Goal: Answer question/provide support

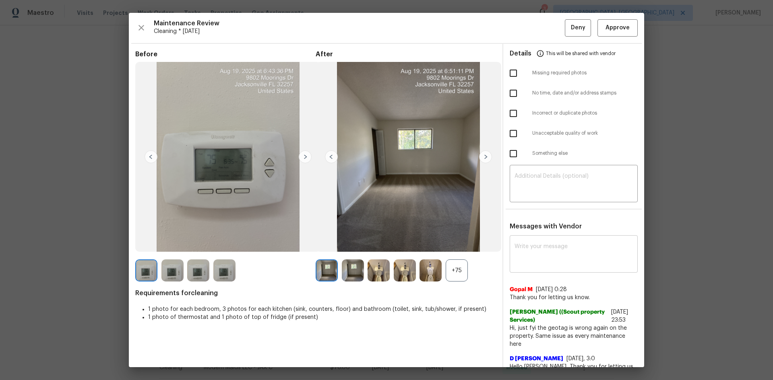
click at [526, 241] on div "x ​" at bounding box center [574, 255] width 128 height 35
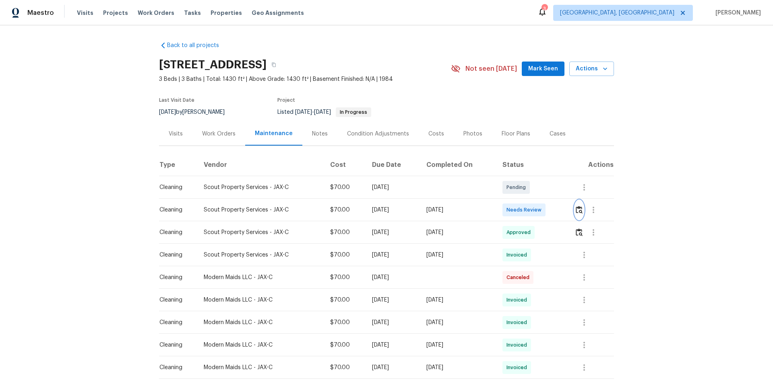
click at [579, 214] on img "button" at bounding box center [579, 210] width 7 height 8
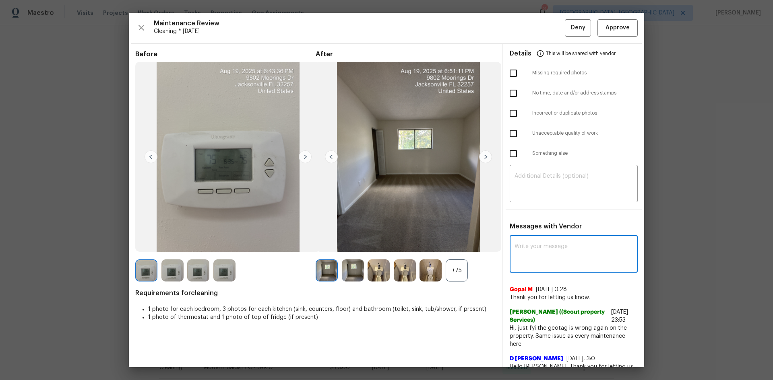
click at [517, 246] on textarea at bounding box center [573, 255] width 118 height 23
paste textarea "Maintenance Audit Team: Hello! After further review, the visit([DATE]) has been…"
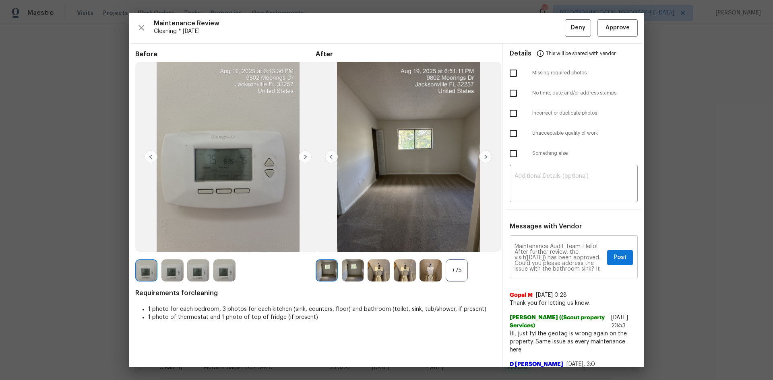
click at [539, 255] on textarea "Maintenance Audit Team: Hello! After further review, the visit([DATE]) has been…" at bounding box center [558, 258] width 89 height 28
click at [548, 257] on textarea "Maintenance Audit Team: Hello! After further review, the visit([DATE]) has been…" at bounding box center [558, 258] width 89 height 28
click at [548, 264] on textarea "Maintenance Audit Team: Hello! After further review, the visit([DATE]) has been…" at bounding box center [558, 258] width 89 height 28
type textarea "Maintenance Audit Team: Hello! After further review, the visit([DATE]) has been…"
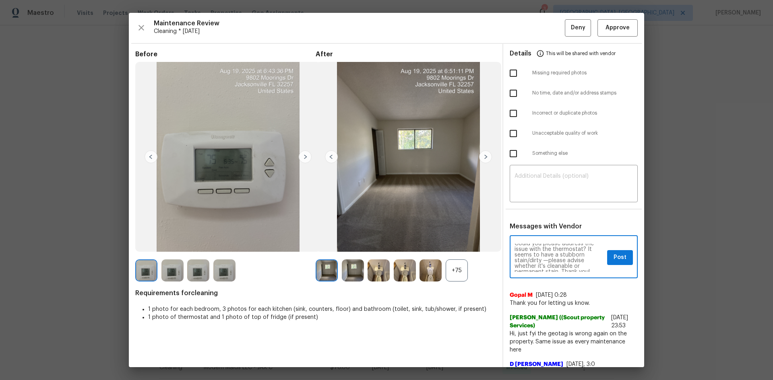
scroll to position [28, 0]
click at [622, 258] on button "Post" at bounding box center [620, 257] width 26 height 15
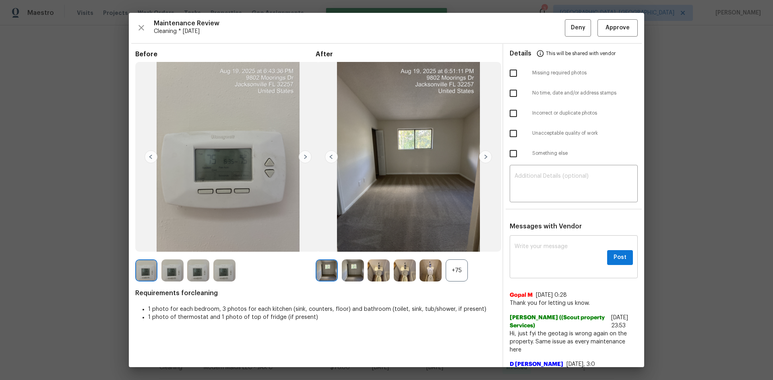
scroll to position [0, 0]
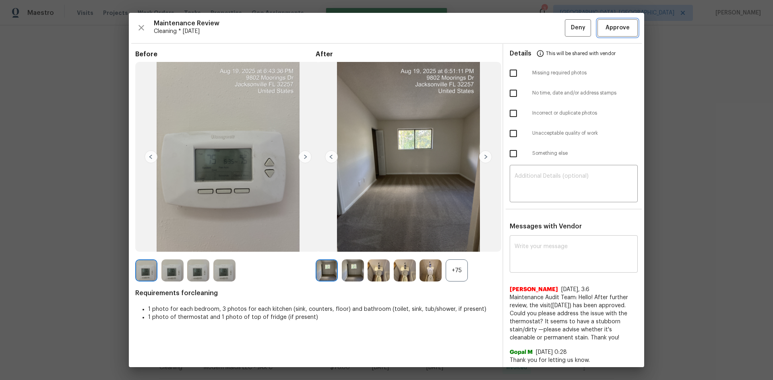
click at [601, 21] on button "Approve" at bounding box center [617, 27] width 40 height 17
